Goal: Check status: Check status

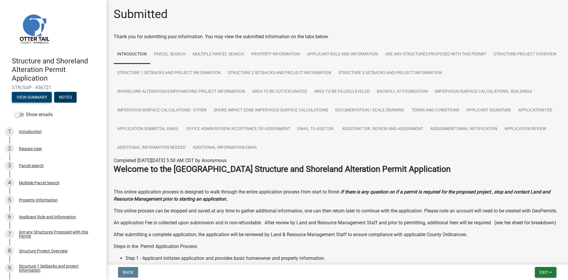
click at [38, 101] on button "View Summary" at bounding box center [32, 97] width 40 height 11
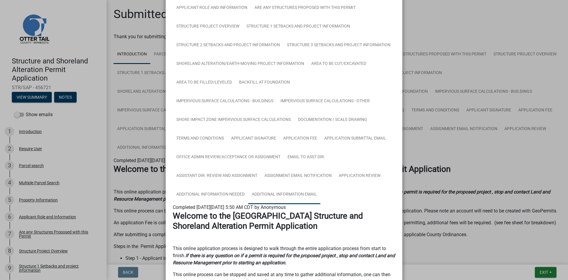
click at [294, 194] on link "Additional Information Email" at bounding box center [284, 194] width 72 height 19
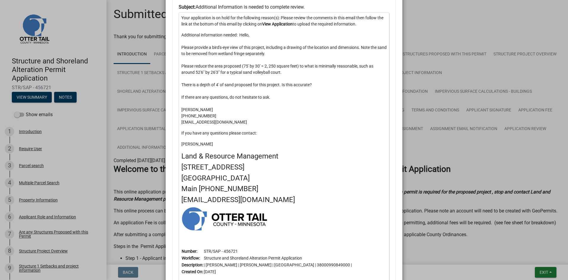
scroll to position [417, 0]
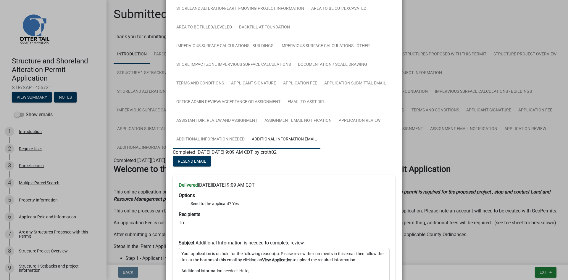
click at [228, 139] on link "Additional Information Needed" at bounding box center [210, 139] width 75 height 19
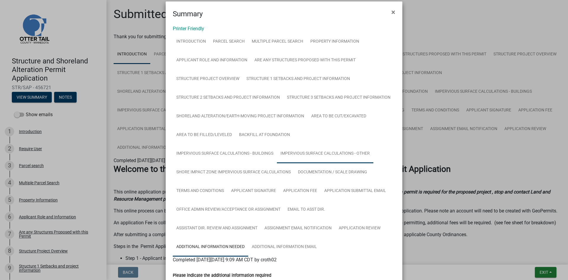
scroll to position [0, 0]
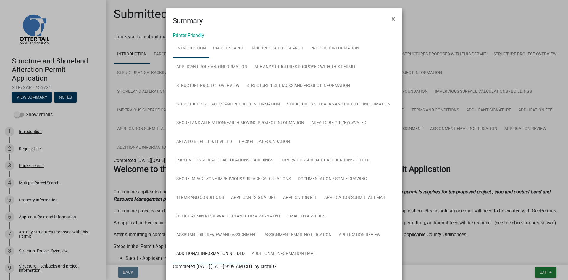
click at [194, 48] on link "Introduction" at bounding box center [191, 48] width 37 height 19
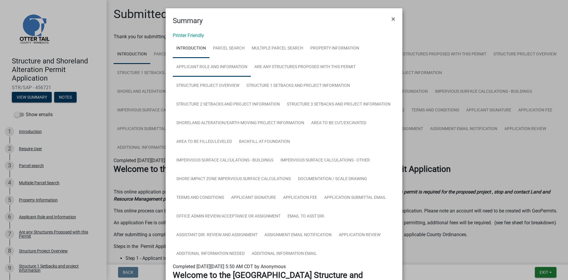
click at [240, 70] on link "Applicant Role and Information" at bounding box center [212, 67] width 78 height 19
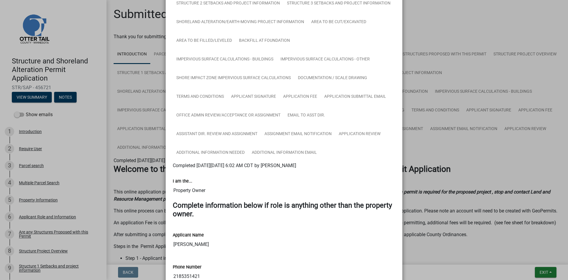
scroll to position [96, 0]
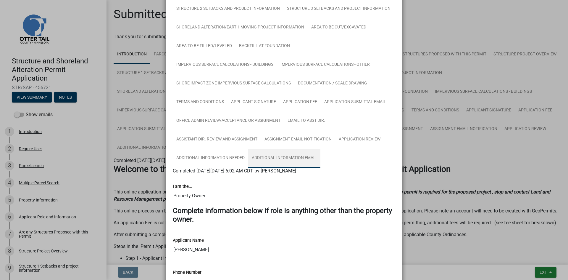
click at [297, 158] on link "Additional Information Email" at bounding box center [284, 157] width 72 height 19
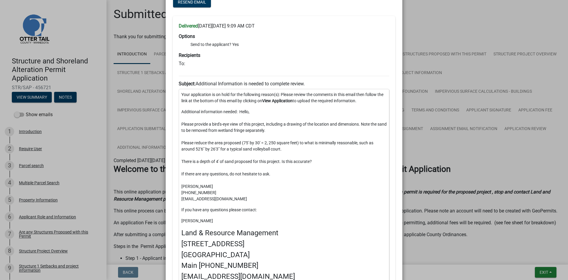
scroll to position [266, 0]
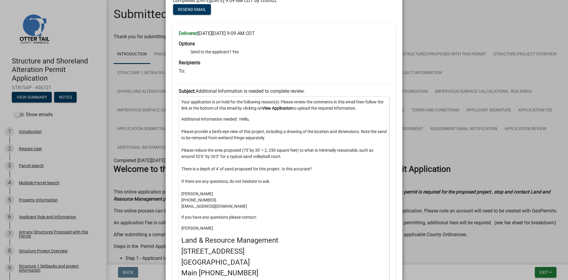
click at [195, 69] on h6 "To:" at bounding box center [284, 71] width 211 height 6
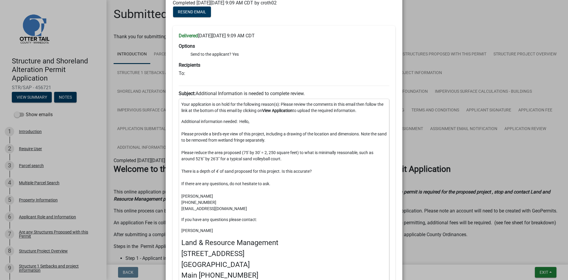
scroll to position [262, 0]
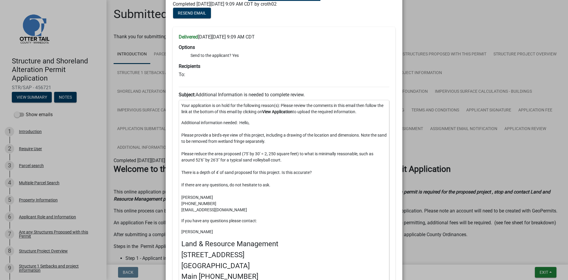
click at [191, 38] on strong "Delivered" at bounding box center [188, 37] width 19 height 6
click at [180, 74] on h6 "To:" at bounding box center [284, 75] width 211 height 6
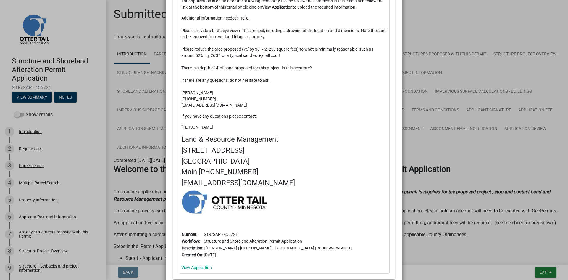
scroll to position [417, 0]
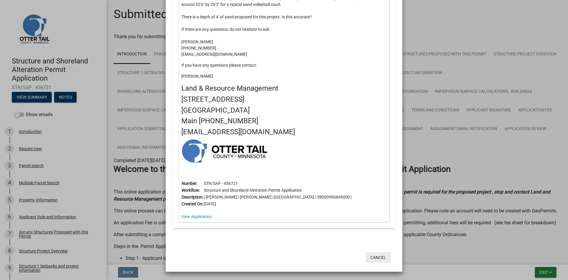
click at [377, 257] on button "Cancel" at bounding box center [378, 257] width 25 height 11
